Goal: Transaction & Acquisition: Purchase product/service

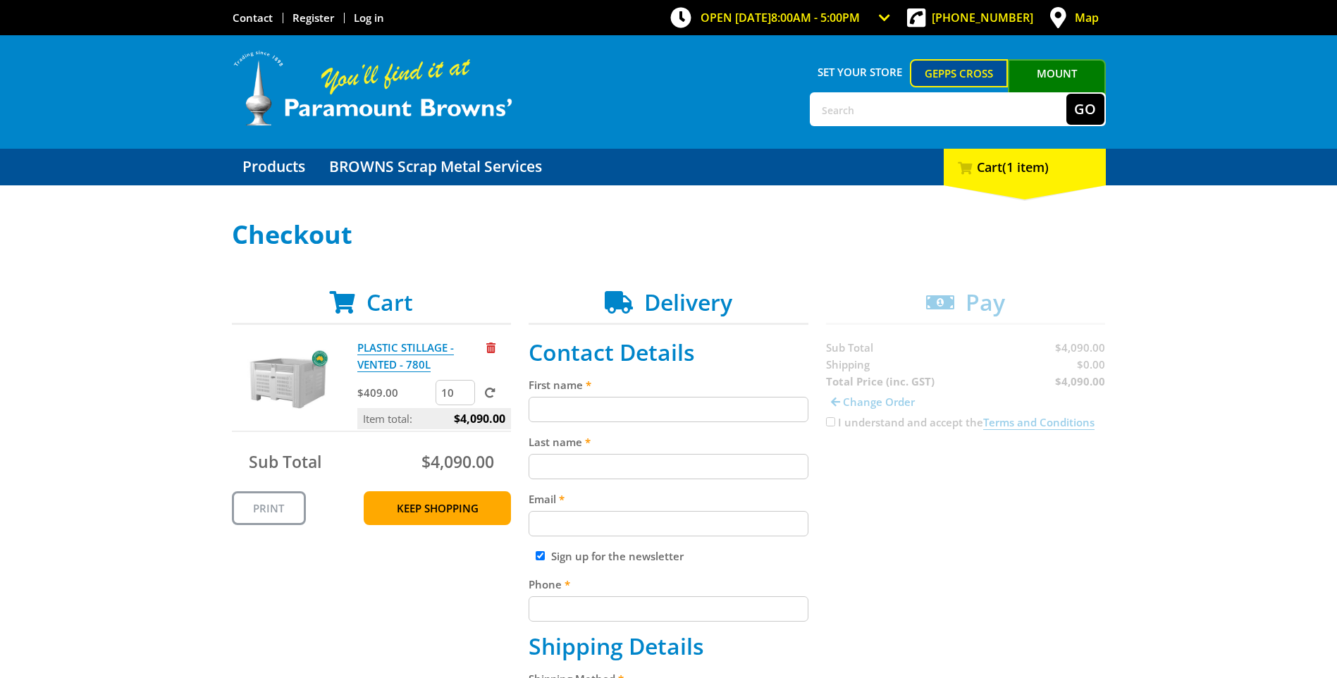
click at [560, 403] on input "First name" at bounding box center [669, 409] width 280 height 25
type input "Thang"
type input "[PERSON_NAME]"
type input "[EMAIL_ADDRESS][DOMAIN_NAME]"
type input "0448672069"
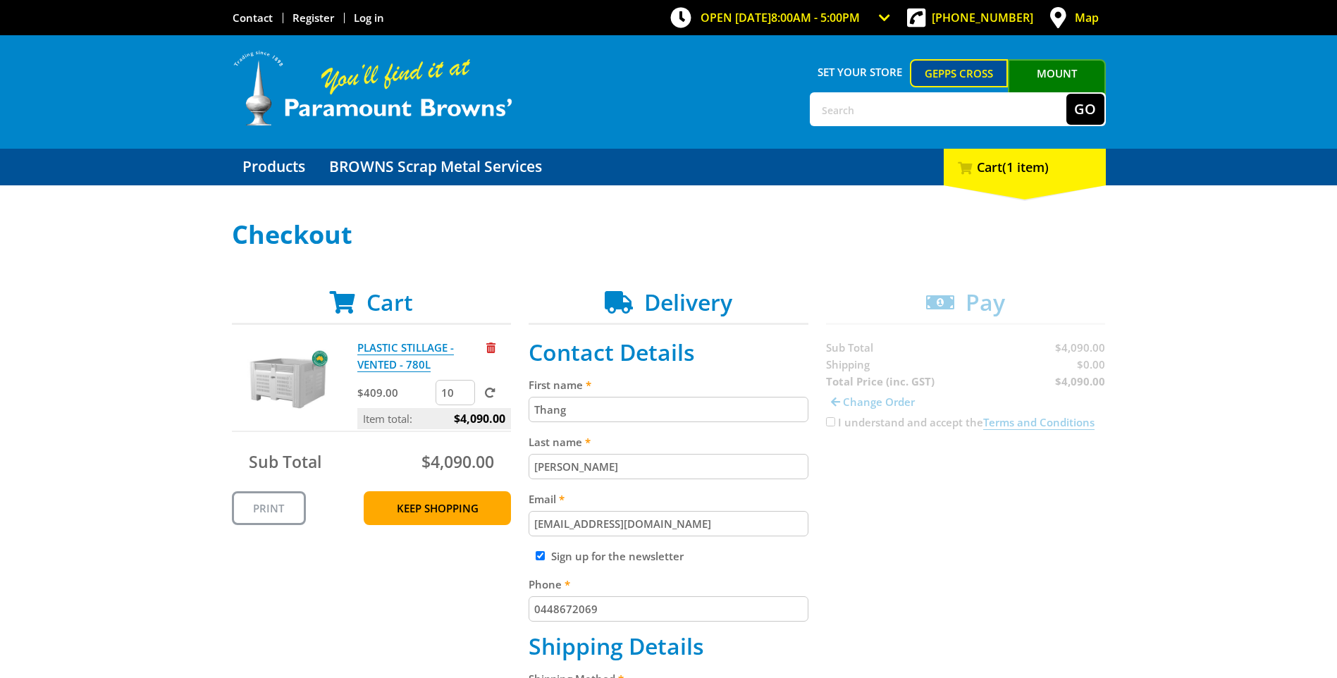
type input "[STREET_ADDRESS]"
type input "Pooraka"
type input "5095"
select select "SA"
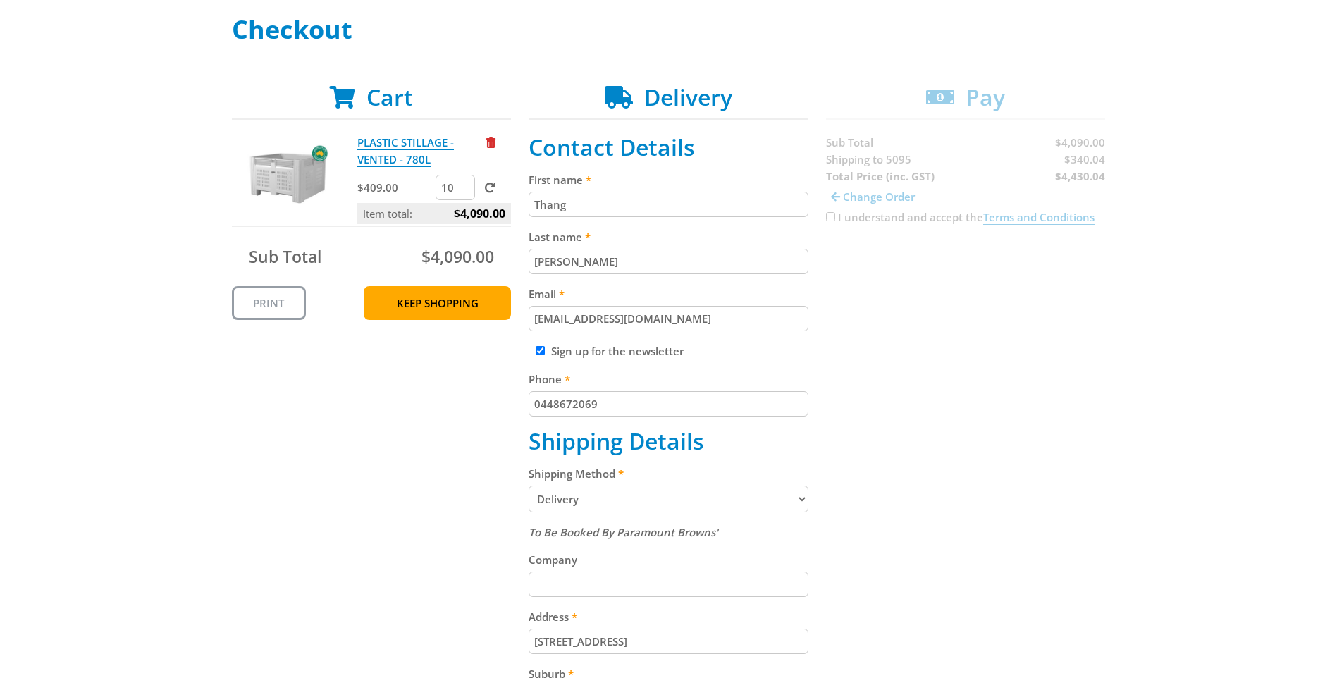
scroll to position [211, 0]
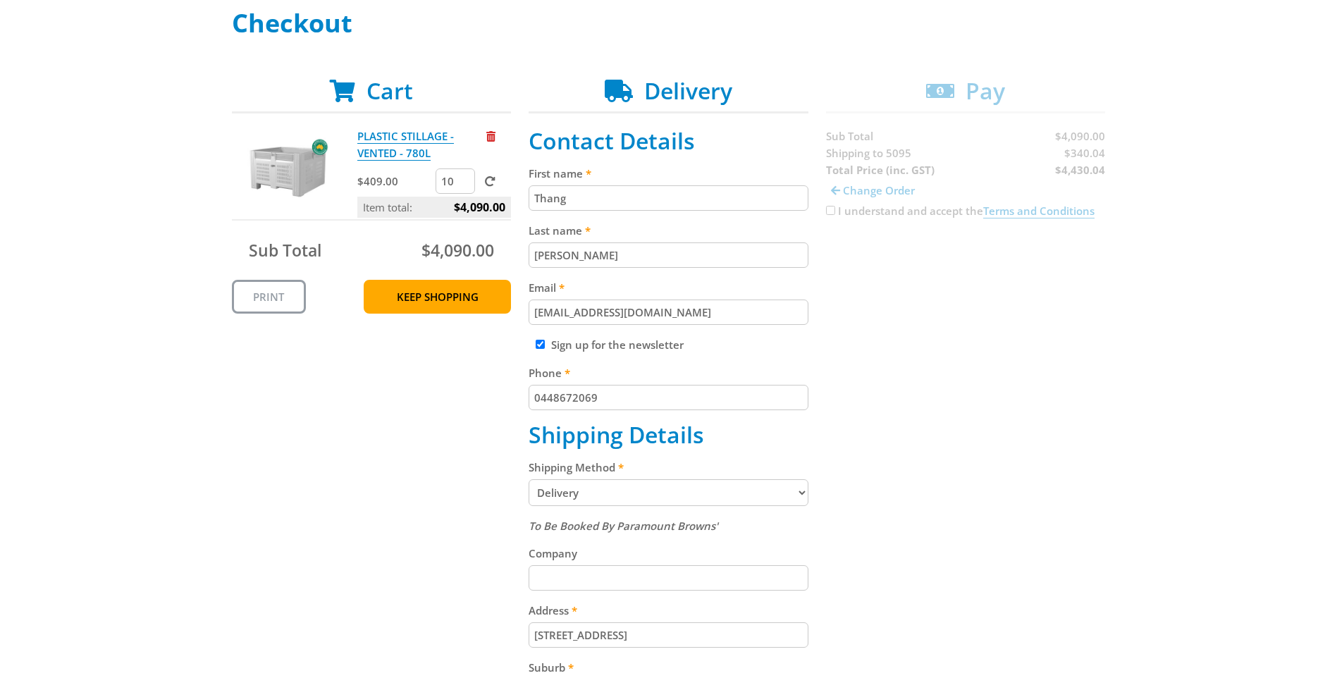
click at [797, 491] on select "Pickup from Gepps Cross Delivery" at bounding box center [669, 492] width 280 height 27
select select "Pickup"
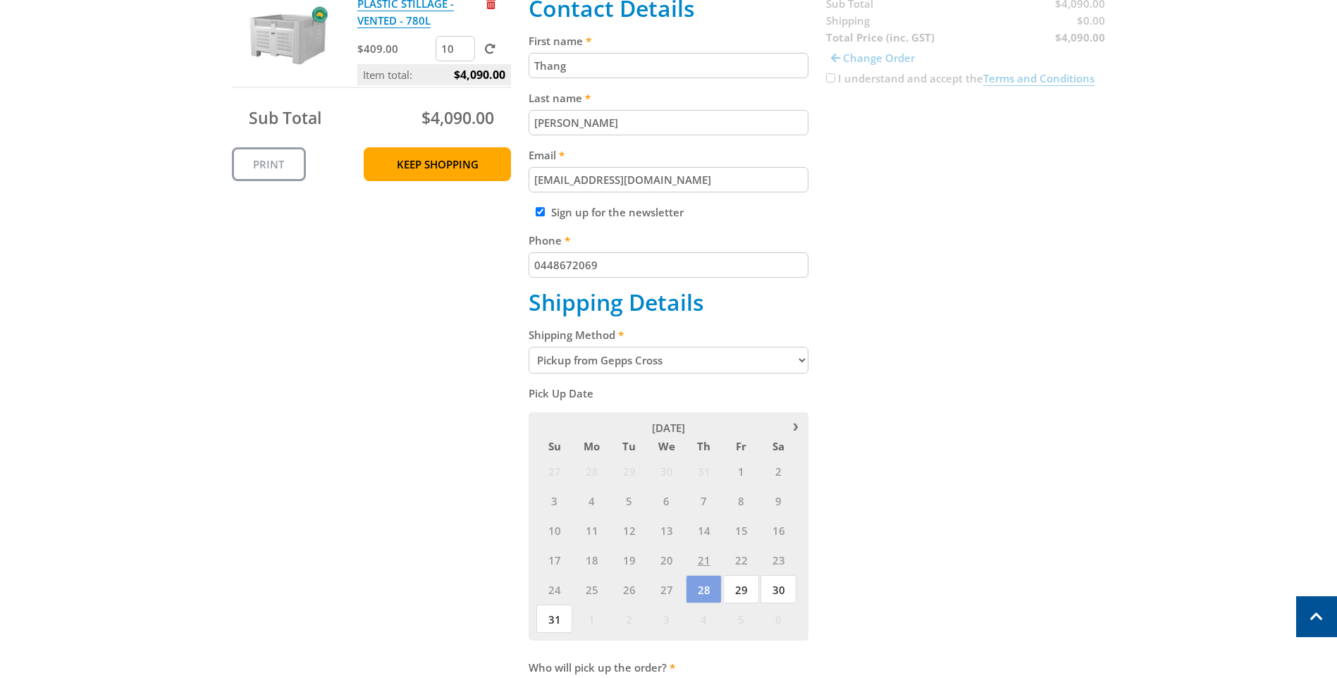
scroll to position [352, 0]
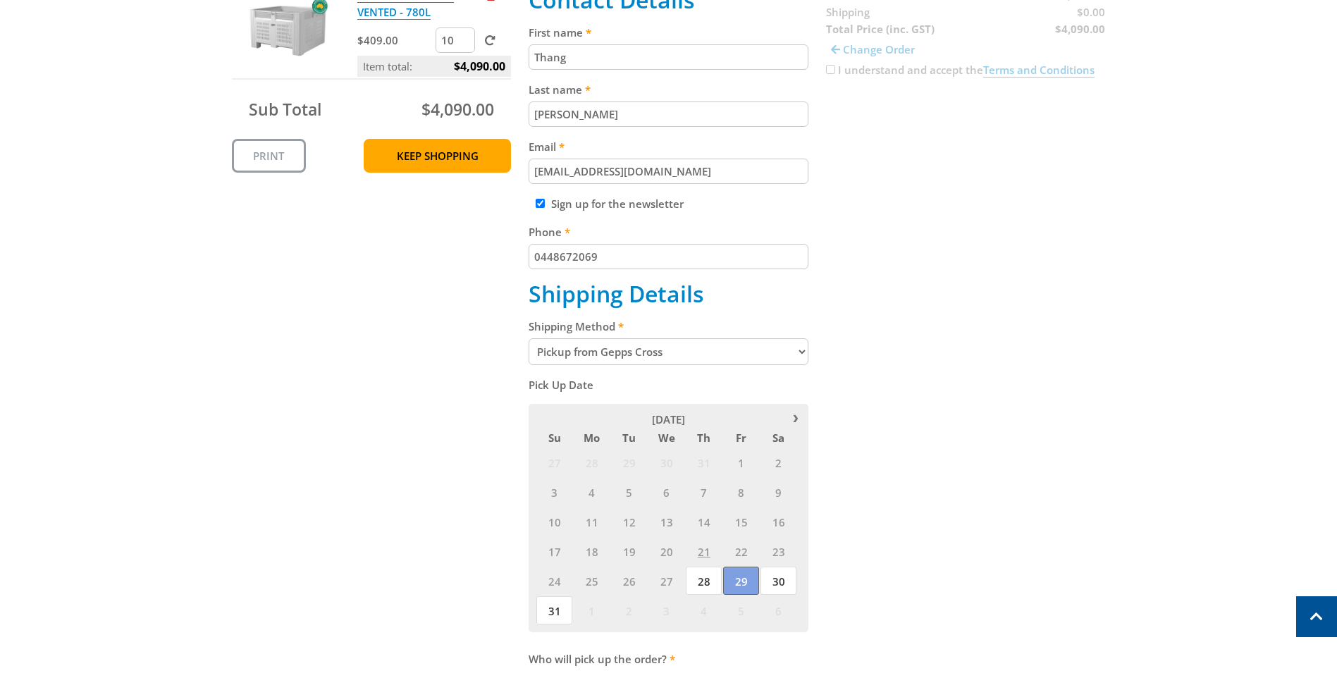
click at [743, 578] on span "29" at bounding box center [741, 581] width 36 height 28
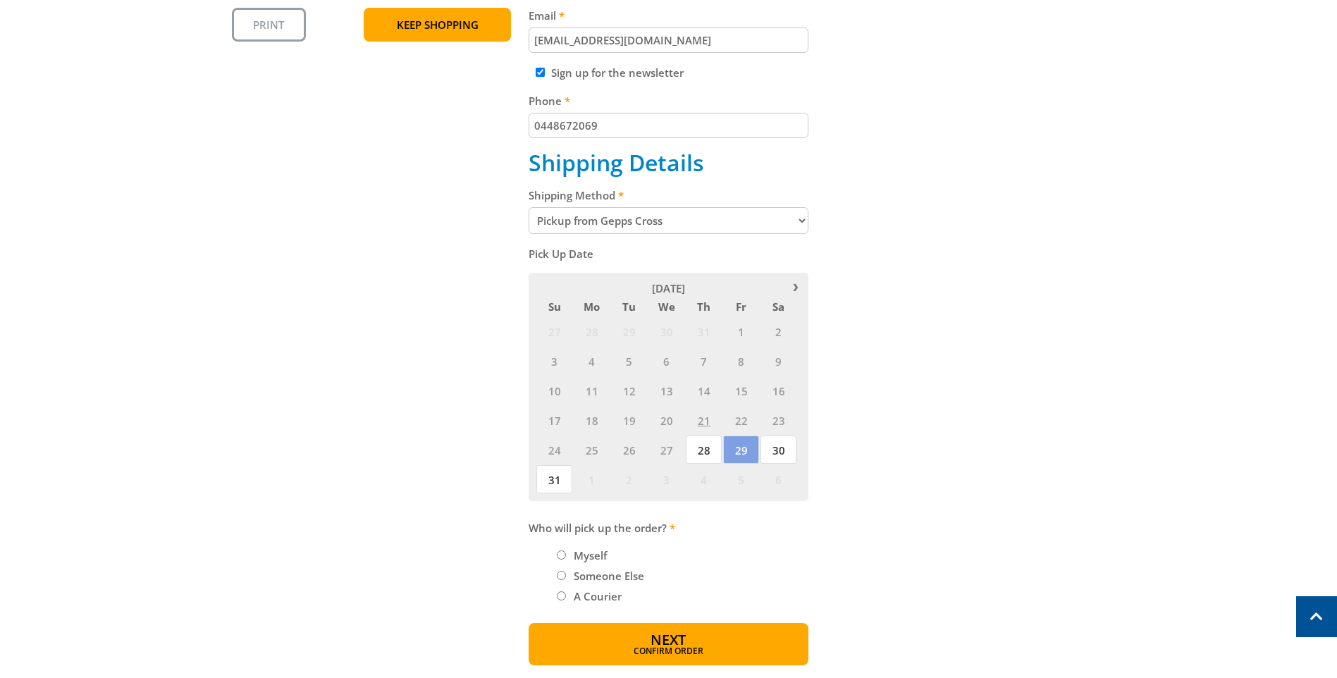
scroll to position [493, 0]
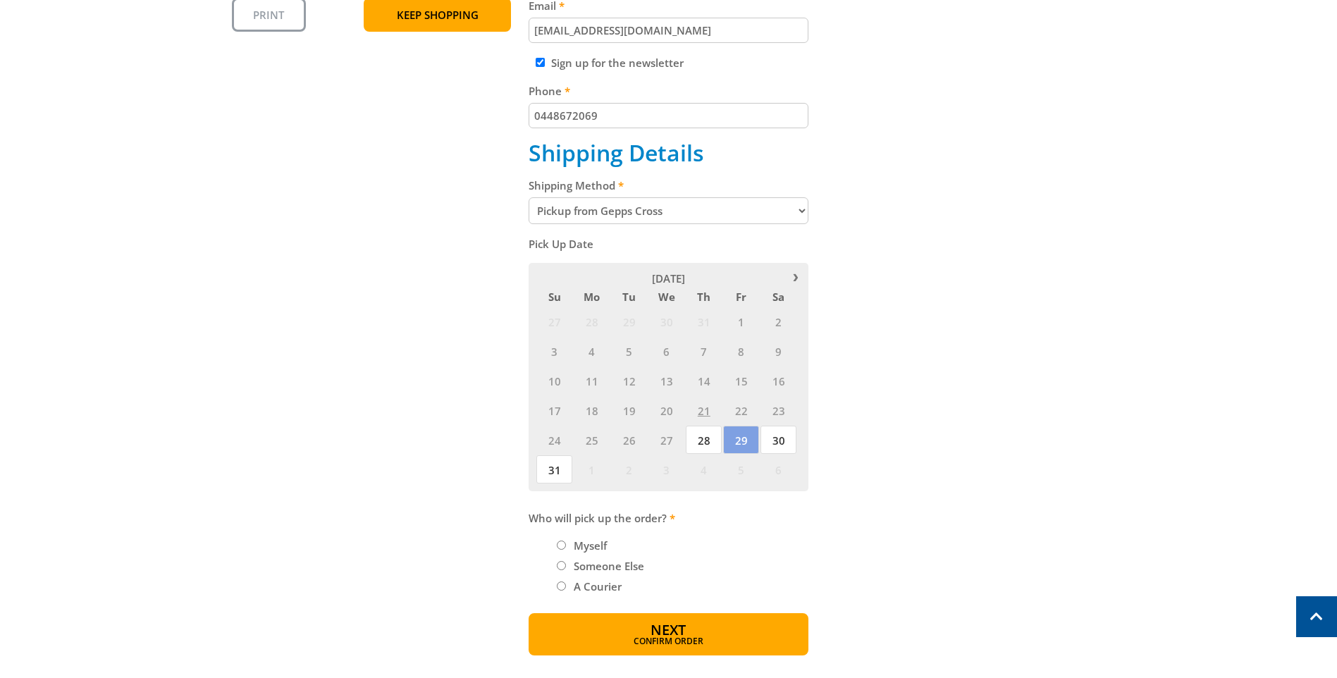
click at [560, 566] on input "Someone Else" at bounding box center [561, 565] width 9 height 9
radio input "true"
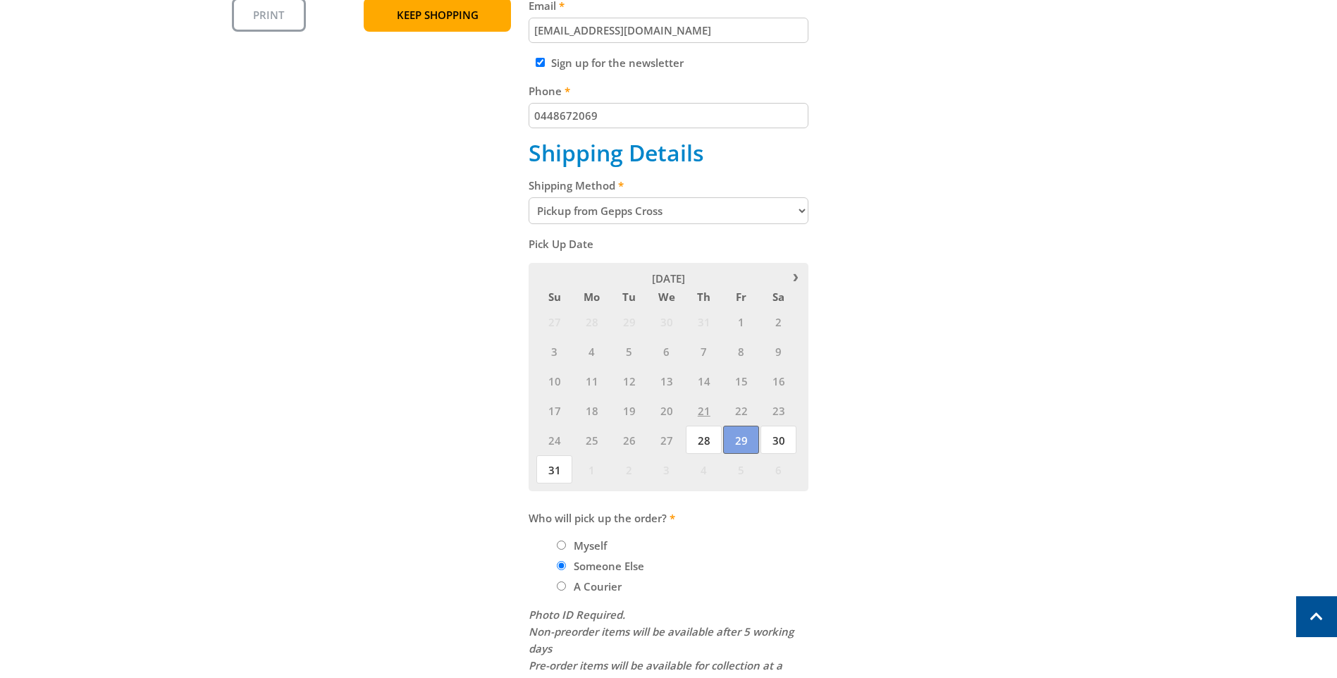
click at [735, 443] on span "29" at bounding box center [741, 440] width 36 height 28
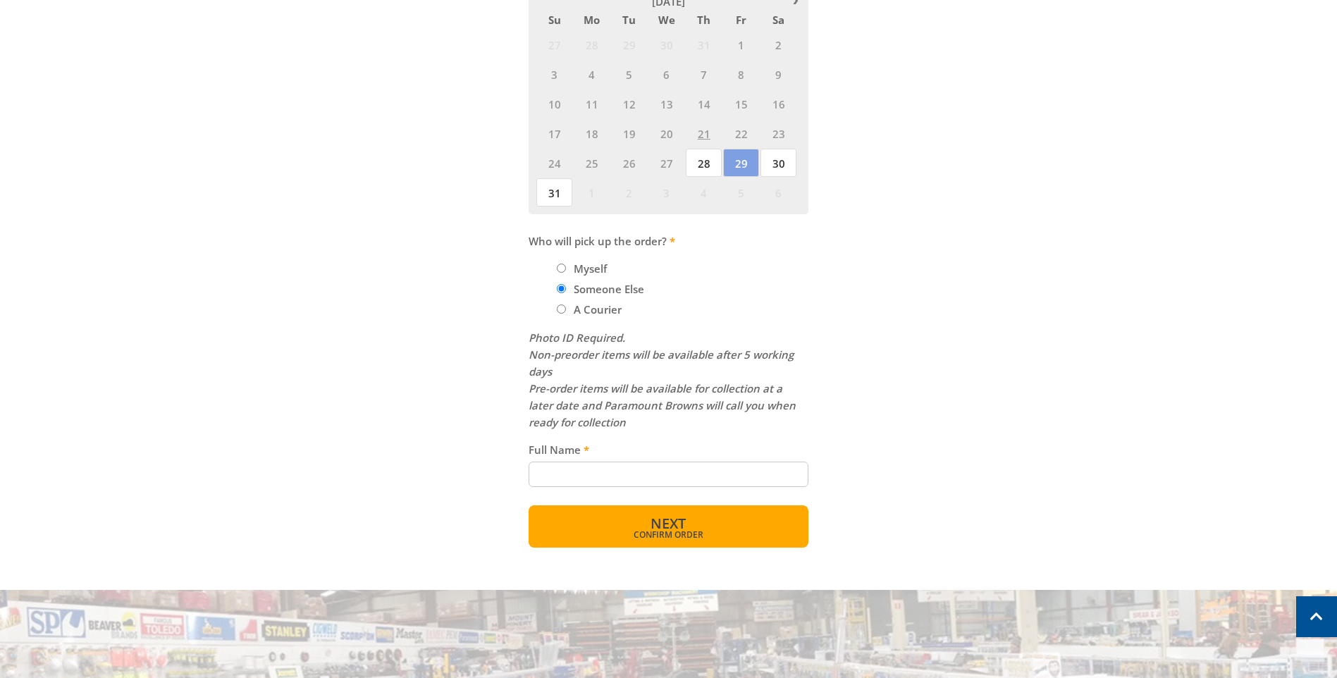
scroll to position [775, 0]
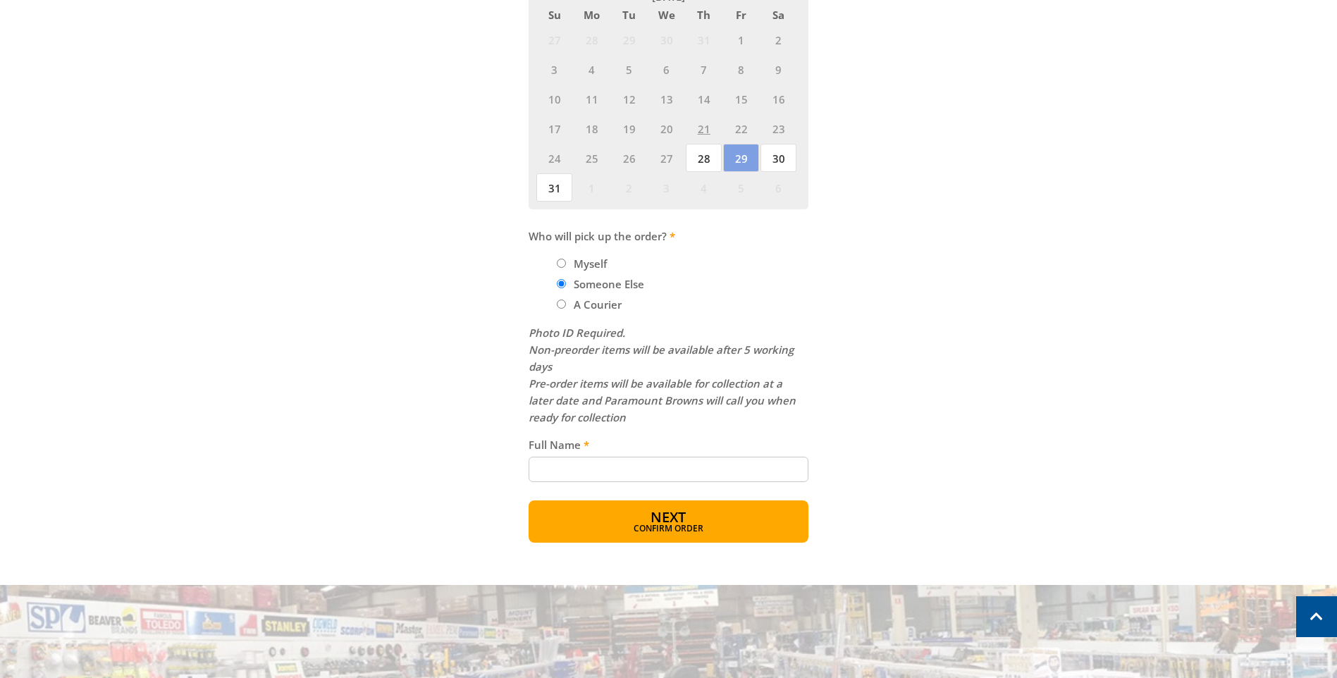
click at [540, 471] on input "Full Name" at bounding box center [669, 469] width 280 height 25
type input "Unknow - it will be a driver for Nocelle Foods"
click at [605, 522] on button "Next Confirm order" at bounding box center [669, 521] width 280 height 42
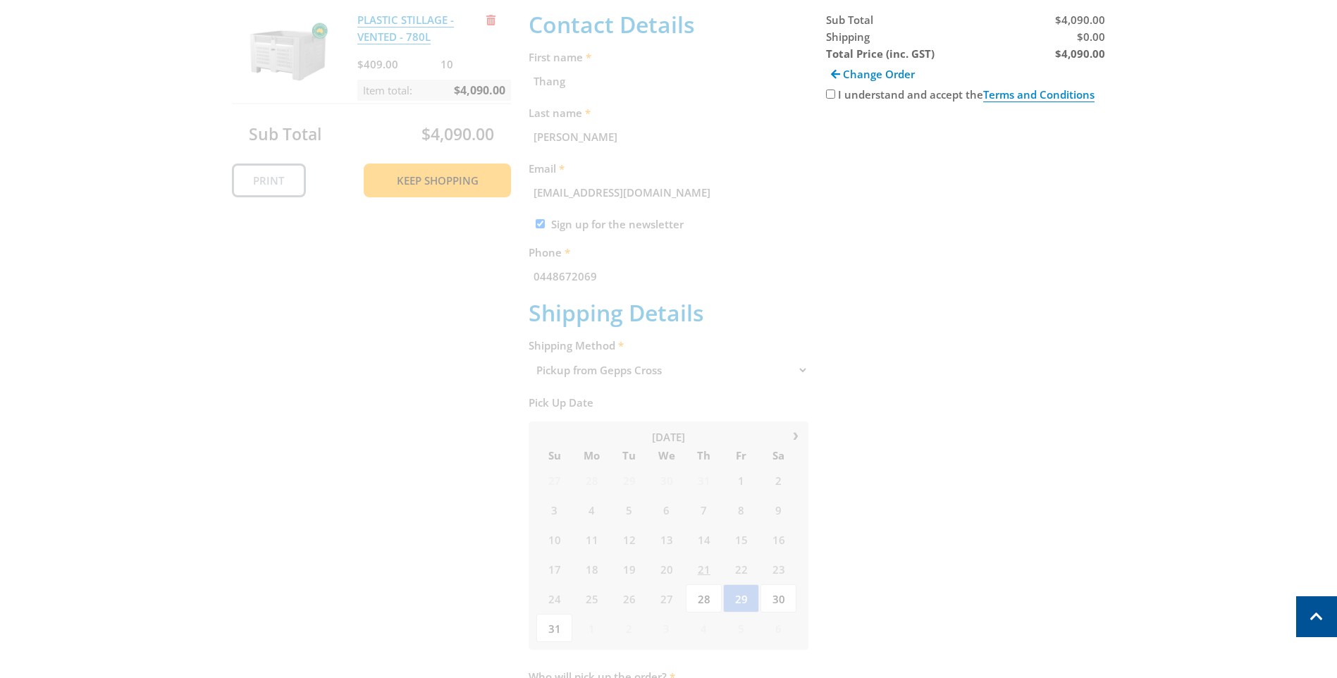
scroll to position [289, 0]
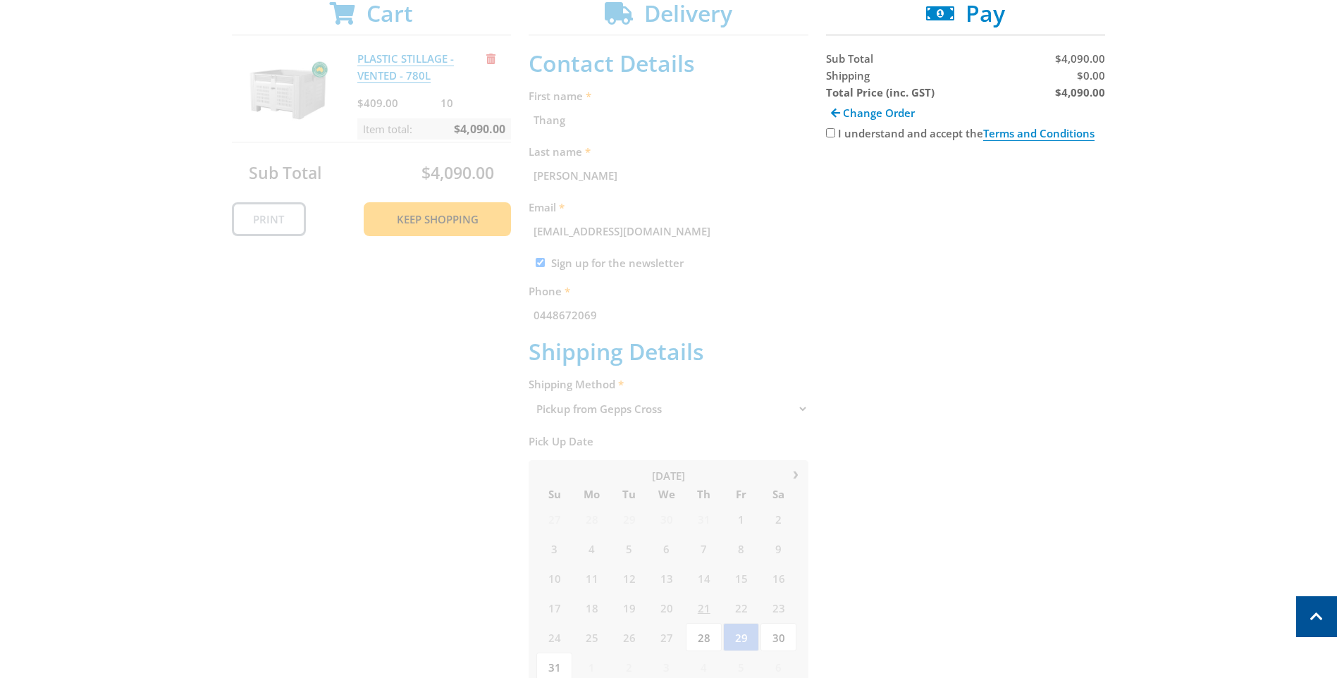
click at [833, 135] on input "I understand and accept the Terms and Conditions" at bounding box center [830, 132] width 9 height 9
checkbox input "true"
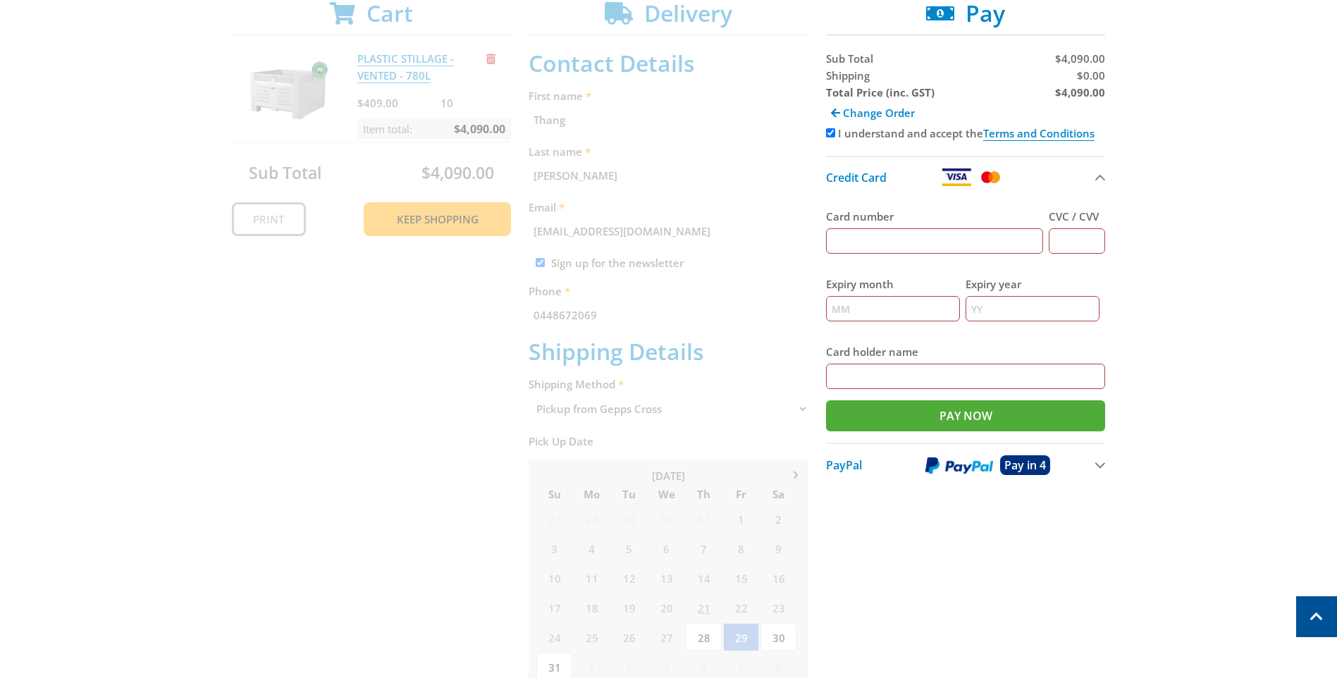
click at [854, 239] on input "Card number" at bounding box center [935, 240] width 218 height 25
type input "[CREDIT_CARD_NUMBER]"
type input "355"
type input "06"
type input "26"
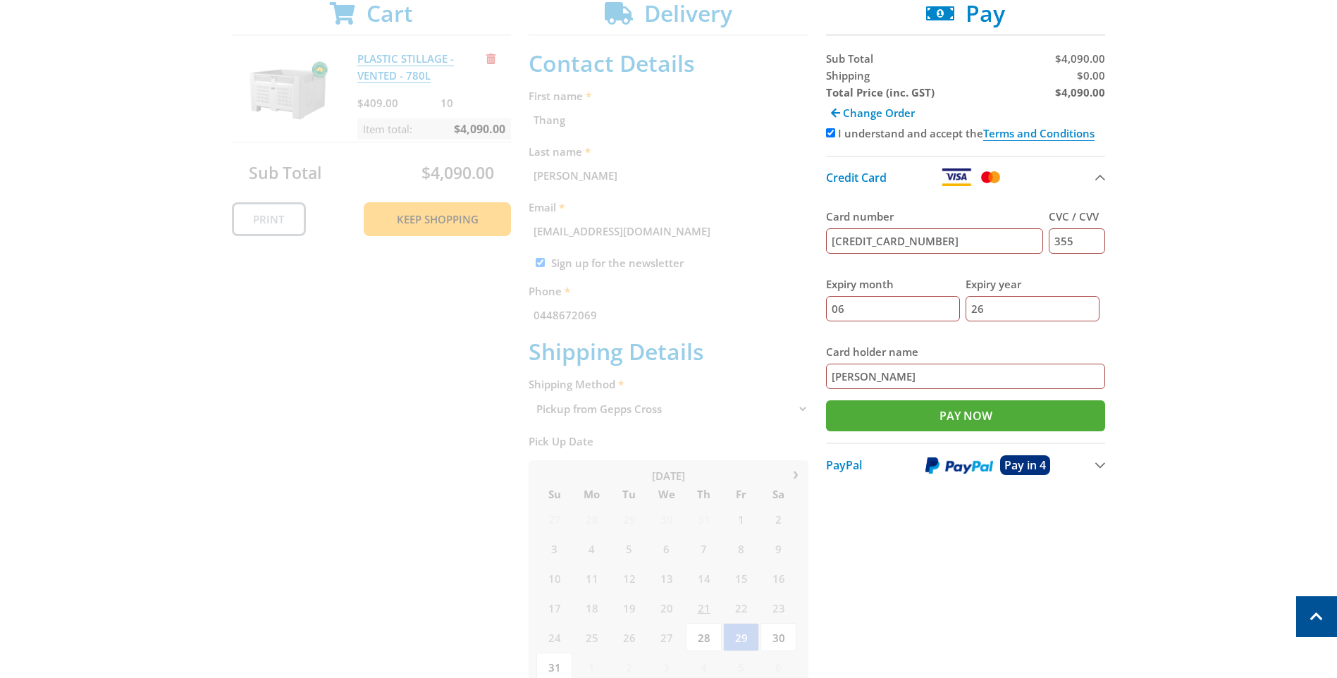
type input "[PERSON_NAME]"
click at [970, 414] on input "Pay Now" at bounding box center [966, 415] width 280 height 31
type input "Paying..."
